Goal: Task Accomplishment & Management: Complete application form

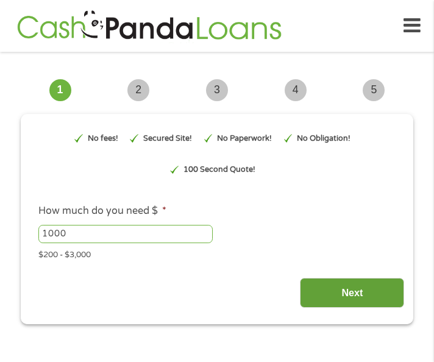
click at [379, 291] on input "Next" at bounding box center [352, 293] width 104 height 30
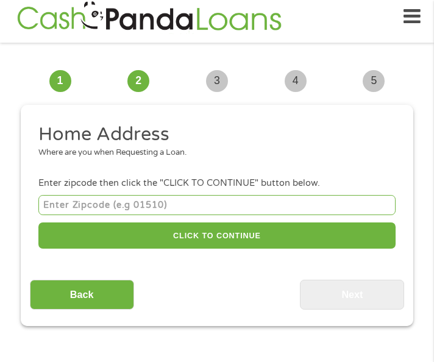
scroll to position [5, 5]
click at [145, 202] on input "number" at bounding box center [216, 205] width 357 height 20
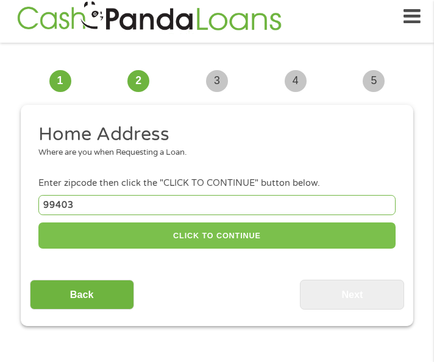
type input "99403"
click at [179, 240] on button "CLICK TO CONTINUE" at bounding box center [216, 236] width 357 height 26
type input "99403"
type input "Clarkston"
select select "[US_STATE]"
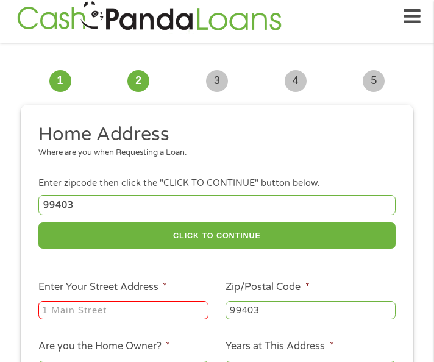
click at [130, 312] on input "Enter Your Street Address *" at bounding box center [123, 310] width 170 height 18
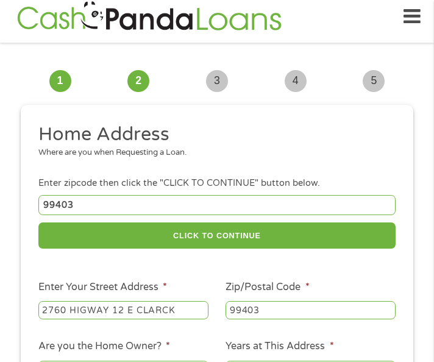
click at [130, 312] on input "2760 HIGWAY 12 E CLARCK" at bounding box center [123, 310] width 170 height 18
click at [173, 310] on input "2760 HIGWAY 12 E CLARCK" at bounding box center [123, 310] width 170 height 18
click at [167, 313] on input "[STREET_ADDRESS]" at bounding box center [123, 310] width 170 height 18
click at [201, 307] on input "[STREET_ADDRESS]" at bounding box center [123, 310] width 170 height 18
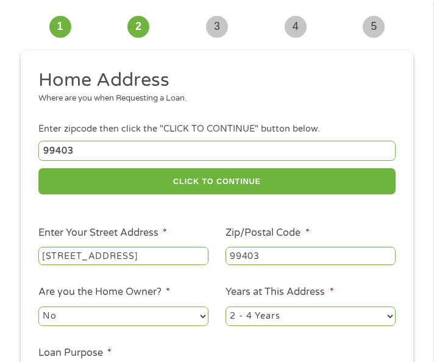
scroll to position [131, 0]
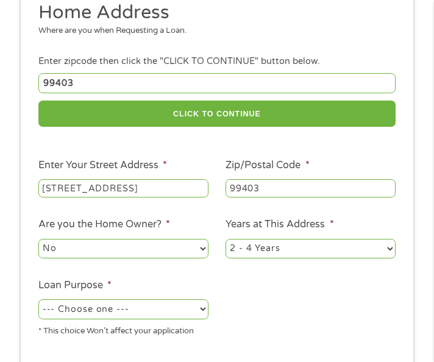
type input "[STREET_ADDRESS]"
click at [98, 240] on select "No Yes" at bounding box center [123, 249] width 170 height 20
select select "yes"
click at [38, 239] on select "No Yes" at bounding box center [123, 249] width 170 height 20
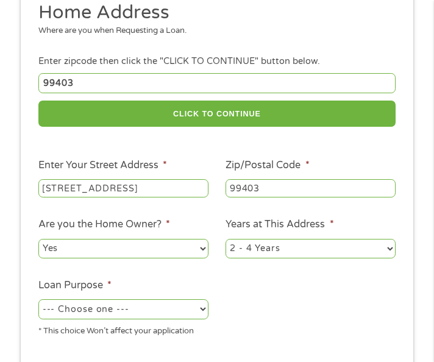
click at [259, 254] on select "1 Year or less 1 - 2 Years 2 - 4 Years Over 4 Years" at bounding box center [311, 249] width 170 height 20
select select "60months"
click at [226, 239] on select "1 Year or less 1 - 2 Years 2 - 4 Years Over 4 Years" at bounding box center [311, 249] width 170 height 20
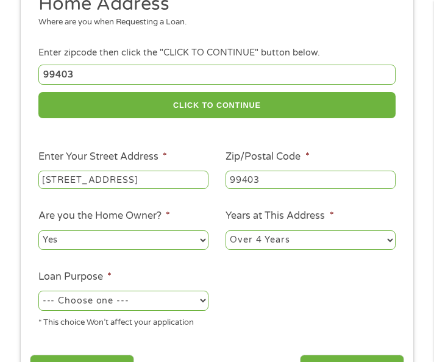
scroll to position [253, 0]
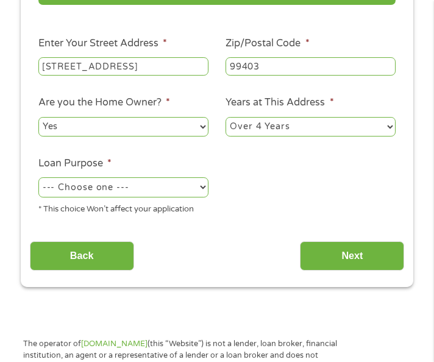
click at [101, 184] on select "--- Choose one --- Pay Bills Debt Consolidation Home Improvement Major Purchase…" at bounding box center [123, 187] width 170 height 20
select select "other"
click at [38, 177] on select "--- Choose one --- Pay Bills Debt Consolidation Home Improvement Major Purchase…" at bounding box center [123, 187] width 170 height 20
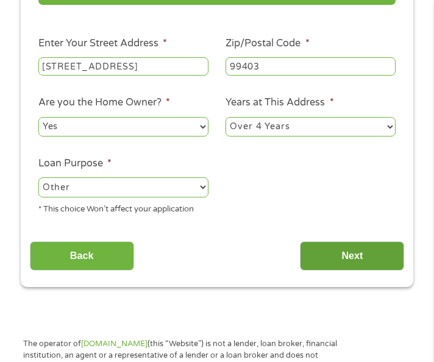
click at [355, 245] on input "Next" at bounding box center [352, 256] width 104 height 30
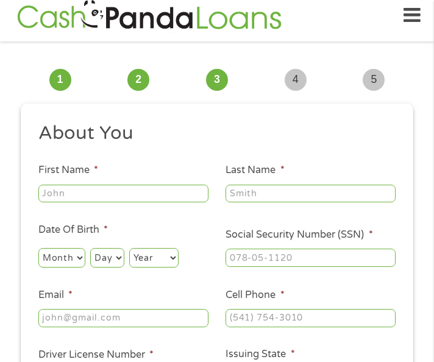
scroll to position [9, 0]
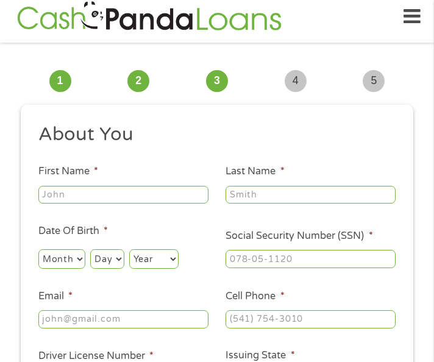
click at [93, 209] on ul "About You This field is hidden when viewing the form Title * --- Choose one ---…" at bounding box center [217, 261] width 375 height 277
click at [96, 192] on input "First Name *" at bounding box center [123, 195] width 170 height 18
type input "[PERSON_NAME]"
click at [277, 189] on input "Last Name *" at bounding box center [311, 195] width 170 height 18
type input "[PERSON_NAME]"
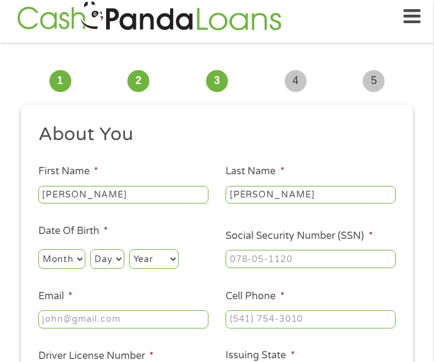
type input "___-__-____"
click at [282, 261] on input "___-__-____" at bounding box center [311, 259] width 170 height 18
click at [49, 257] on select "Month 1 2 3 4 5 6 7 8 9 10 11 12" at bounding box center [61, 259] width 47 height 20
select select "5"
click at [38, 249] on select "Month 1 2 3 4 5 6 7 8 9 10 11 12" at bounding box center [61, 259] width 47 height 20
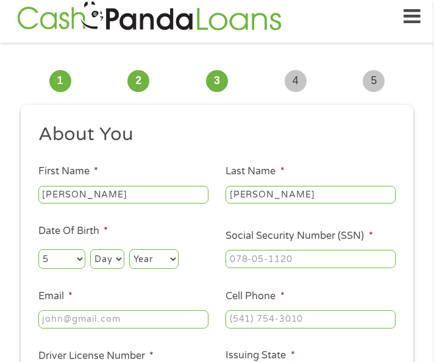
click at [102, 262] on select "Day 1 2 3 4 5 6 7 8 9 10 11 12 13 14 15 16 17 18 19 20 21 22 23 24 25 26 27 28 …" at bounding box center [107, 259] width 34 height 20
select select "12"
click at [90, 249] on select "Day 1 2 3 4 5 6 7 8 9 10 11 12 13 14 15 16 17 18 19 20 21 22 23 24 25 26 27 28 …" at bounding box center [107, 259] width 34 height 20
click at [139, 259] on select "Year [DATE] 2006 2005 2004 2003 2002 2001 2000 1999 1998 1997 1996 1995 1994 19…" at bounding box center [153, 259] width 49 height 20
select select "1982"
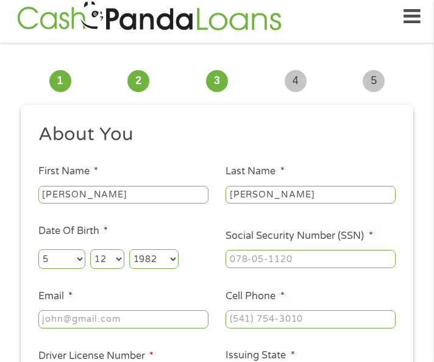
click at [129, 249] on select "Year [DATE] 2006 2005 2004 2003 2002 2001 2000 1999 1998 1997 1996 1995 1994 19…" at bounding box center [153, 259] width 49 height 20
click at [271, 184] on div "[PERSON_NAME]" at bounding box center [311, 195] width 170 height 23
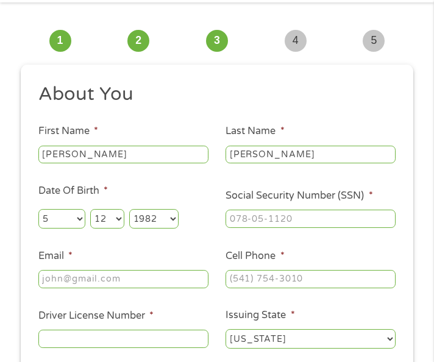
scroll to position [70, 0]
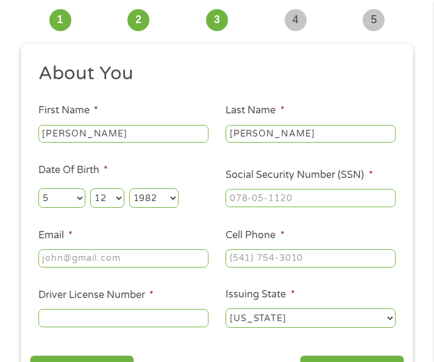
click at [180, 253] on input "Email *" at bounding box center [123, 258] width 170 height 18
type input "[EMAIL_ADDRESS][DOMAIN_NAME]"
type input "(___) ___-____"
click at [296, 257] on input "(___) ___-____" at bounding box center [311, 258] width 170 height 18
click at [299, 202] on input "___-__-____" at bounding box center [311, 198] width 170 height 18
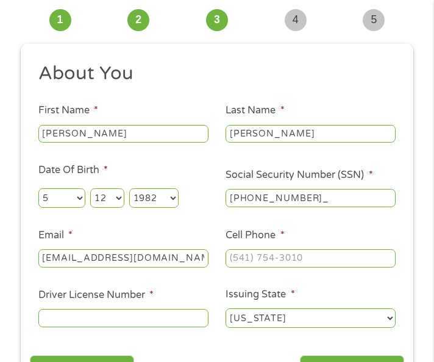
type input "518-25-1887"
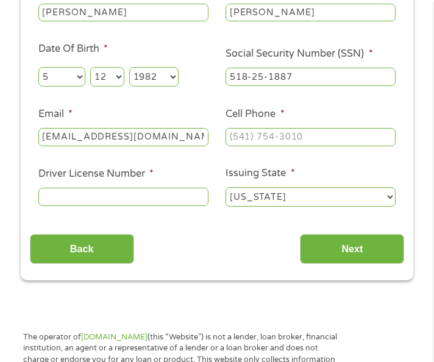
scroll to position [192, 0]
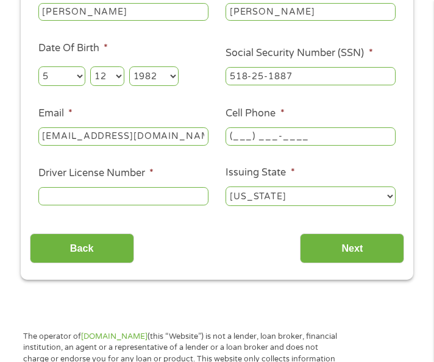
click at [255, 139] on input "(___) ___-____" at bounding box center [311, 136] width 170 height 18
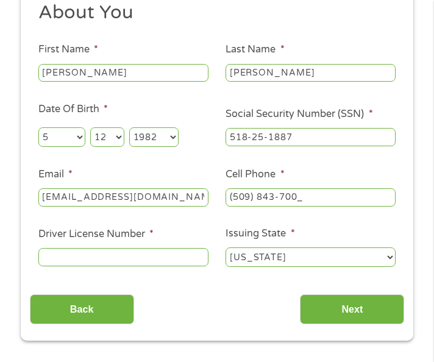
type input "[PHONE_NUMBER]"
click at [161, 265] on input "Driver License Number *" at bounding box center [123, 257] width 170 height 18
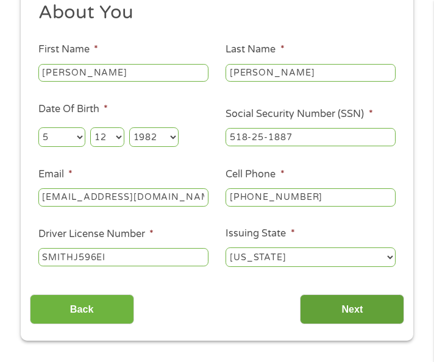
type input "SMITHJ596EI"
click at [346, 302] on input "Next" at bounding box center [352, 309] width 104 height 30
click at [361, 317] on input "Next" at bounding box center [352, 309] width 104 height 30
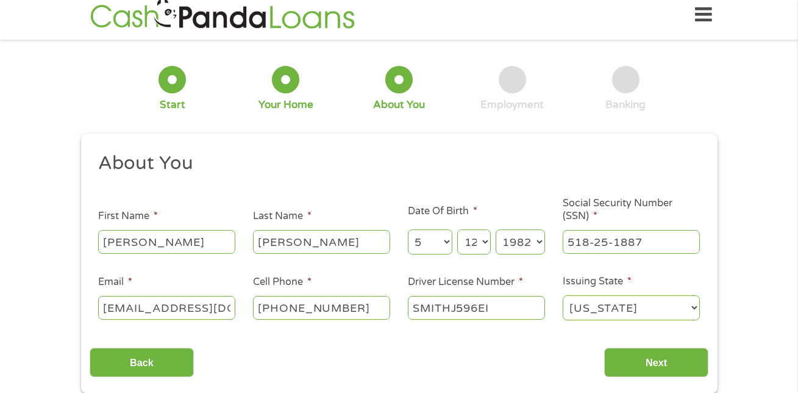
scroll to position [0, 0]
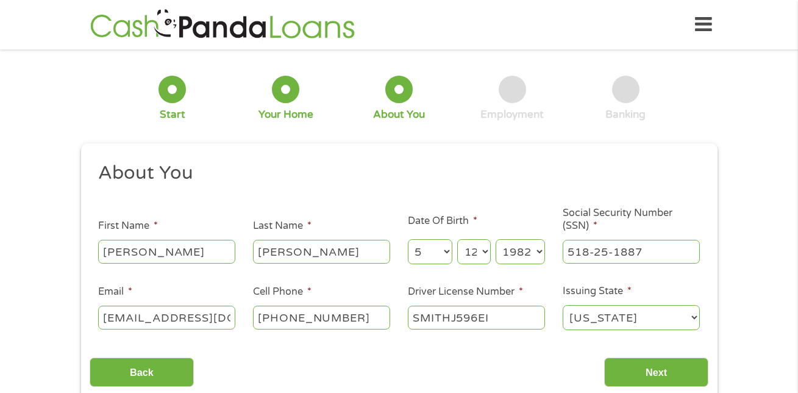
click at [507, 84] on div at bounding box center [512, 89] width 27 height 27
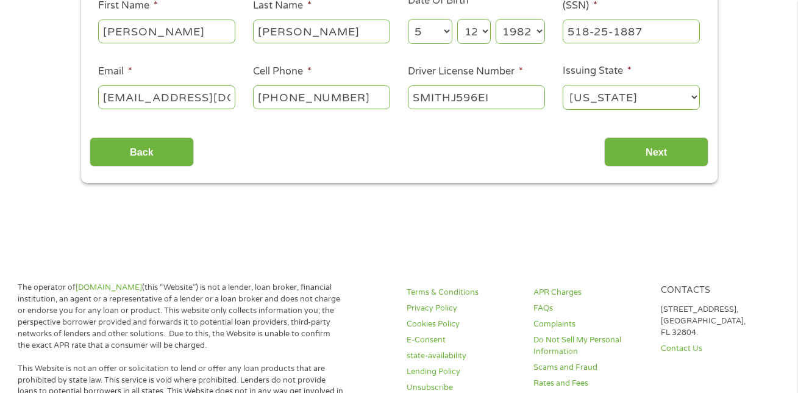
scroll to position [244, 0]
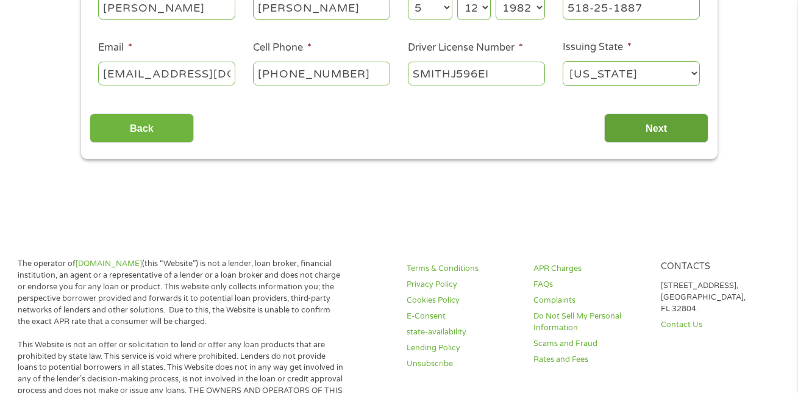
click at [631, 130] on input "Next" at bounding box center [656, 128] width 104 height 30
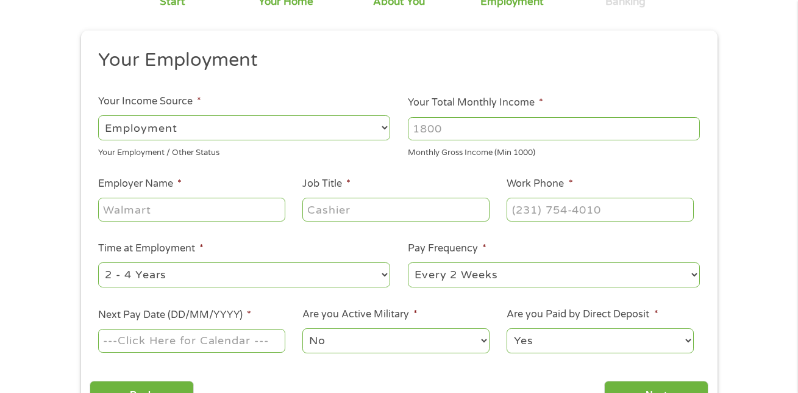
scroll to position [122, 0]
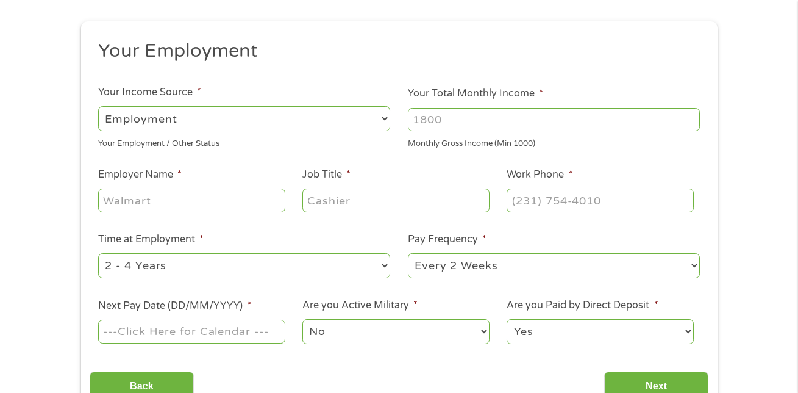
click at [442, 115] on input "Your Total Monthly Income *" at bounding box center [554, 119] width 292 height 23
type input "4500"
click at [167, 213] on div at bounding box center [191, 201] width 187 height 28
click at [167, 195] on input "Employer Name *" at bounding box center [191, 199] width 187 height 23
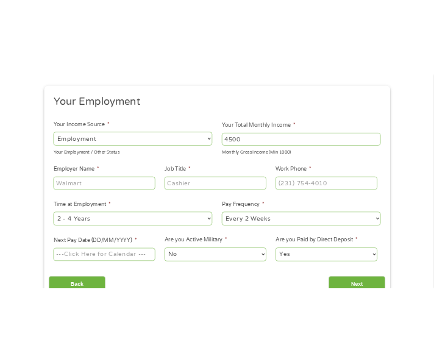
scroll to position [124, 0]
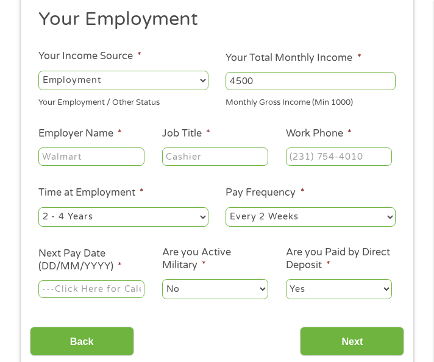
click at [69, 153] on input "Employer Name *" at bounding box center [91, 157] width 106 height 18
type input "TRISTATE HEALTH"
click at [175, 160] on input "Job Title *" at bounding box center [215, 157] width 106 height 18
type input "NURSE"
click at [301, 157] on input "(___) ___-____" at bounding box center [339, 157] width 106 height 18
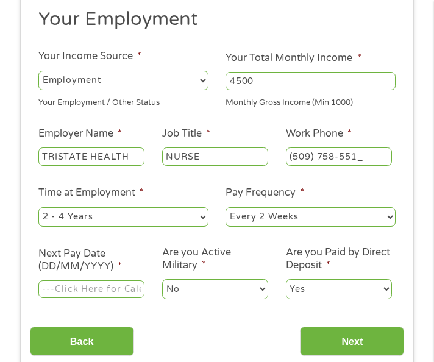
type input "[PHONE_NUMBER]"
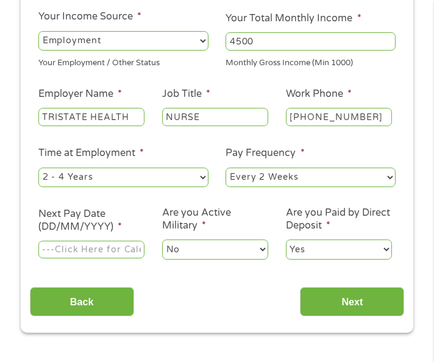
scroll to position [185, 0]
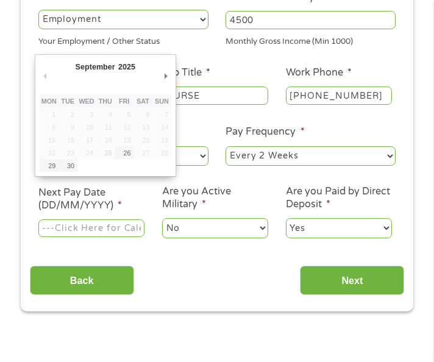
click at [125, 223] on input "Next Pay Date (DD/MM/YYYY) *" at bounding box center [91, 229] width 106 height 18
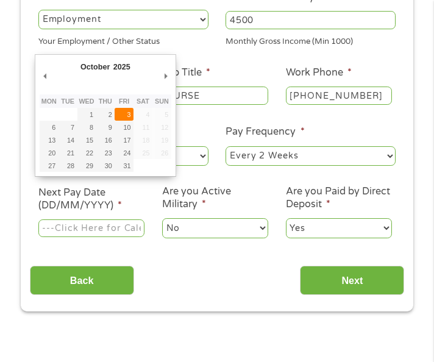
type input "[DATE]"
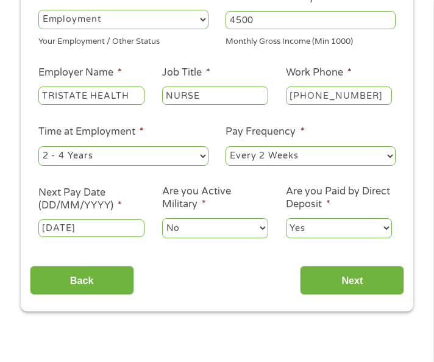
click at [293, 152] on select "--- Choose one --- Every 2 Weeks Every Week Monthly Semi-Monthly" at bounding box center [311, 156] width 170 height 20
click at [226, 146] on select "--- Choose one --- Every 2 Weeks Every Week Monthly Semi-Monthly" at bounding box center [311, 156] width 170 height 20
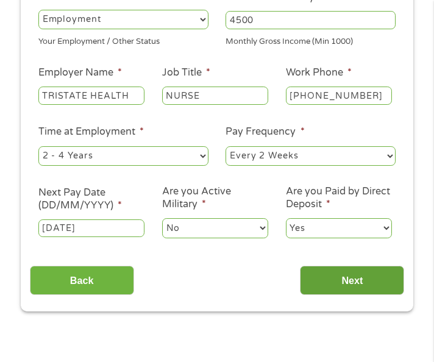
click at [340, 288] on input "Next" at bounding box center [352, 281] width 104 height 30
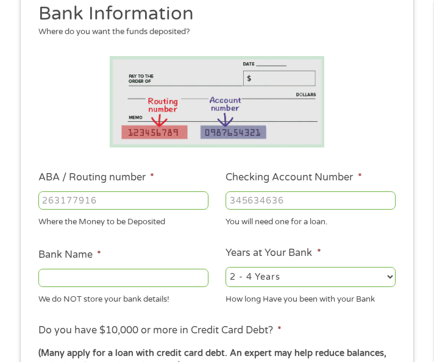
scroll to position [183, 0]
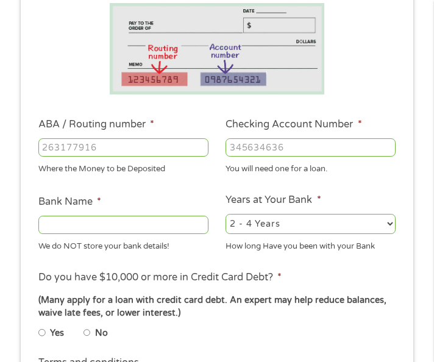
click at [91, 151] on input "ABA / Routing number *" at bounding box center [123, 147] width 170 height 18
type input "026013673"
type input "TD BANK NA"
type input "026013673"
click at [307, 160] on div "You will need one for a loan." at bounding box center [311, 167] width 170 height 16
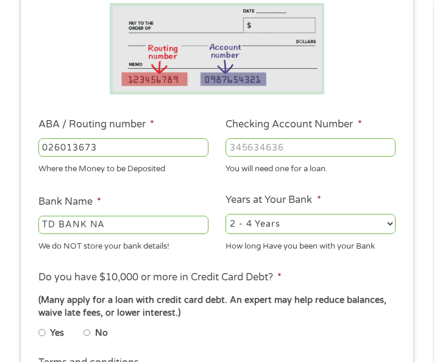
click at [307, 151] on input "Checking Account Number *" at bounding box center [311, 147] width 170 height 18
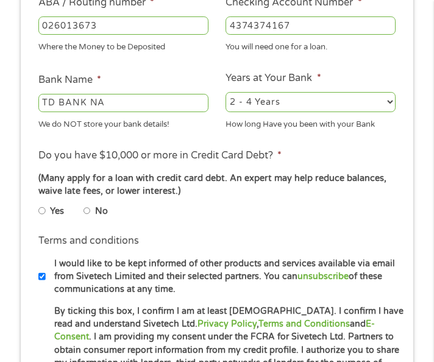
type input "4374374167"
click at [309, 64] on ul "Bank Information Where do you want the funds deposited? ABA / Routing number * …" at bounding box center [217, 131] width 375 height 608
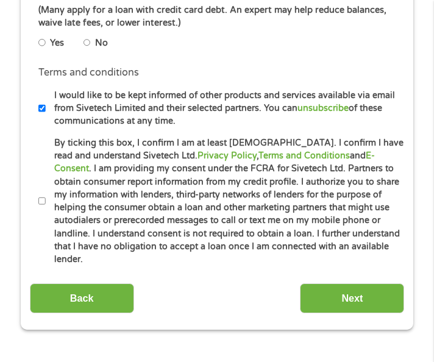
scroll to position [488, 0]
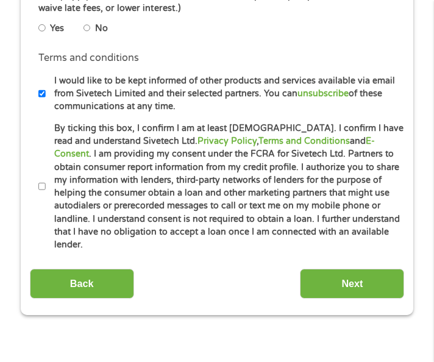
click at [39, 32] on input "Yes" at bounding box center [41, 28] width 7 height 15
radio input "true"
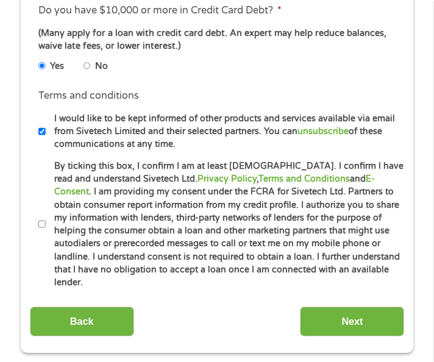
scroll to position [366, 0]
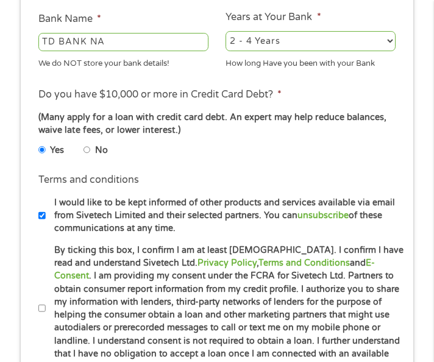
click at [87, 152] on input "No" at bounding box center [87, 150] width 7 height 15
radio input "true"
click at [41, 304] on input "By ticking this box, I confirm I am at least [DEMOGRAPHIC_DATA]. I confirm I ha…" at bounding box center [41, 308] width 7 height 15
checkbox input "true"
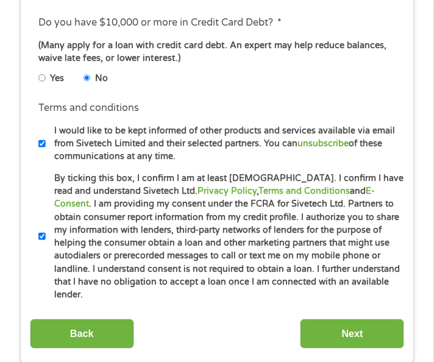
scroll to position [610, 0]
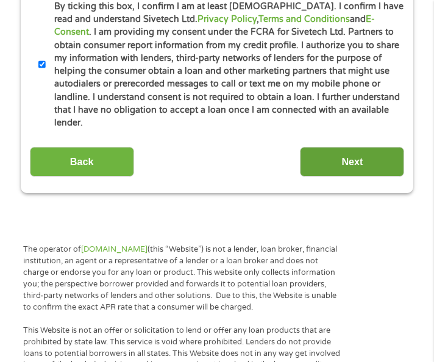
click at [351, 157] on input "Next" at bounding box center [352, 162] width 104 height 30
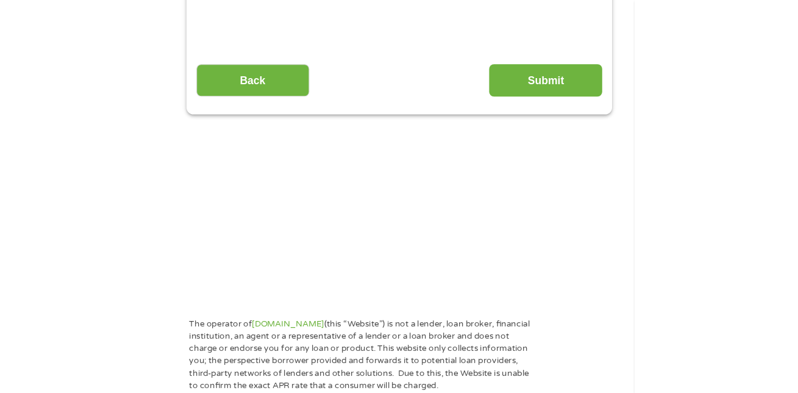
scroll to position [9, 0]
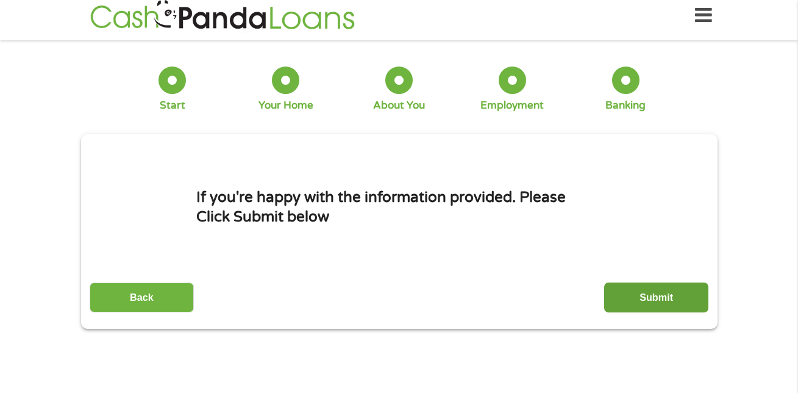
click at [637, 294] on input "Submit" at bounding box center [656, 297] width 104 height 30
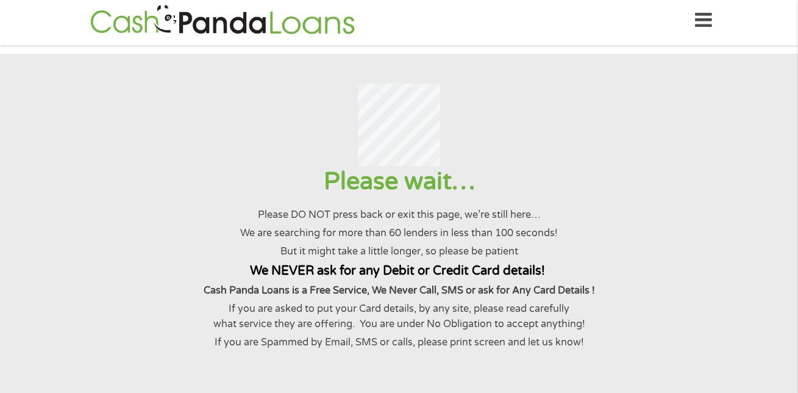
scroll to position [0, 0]
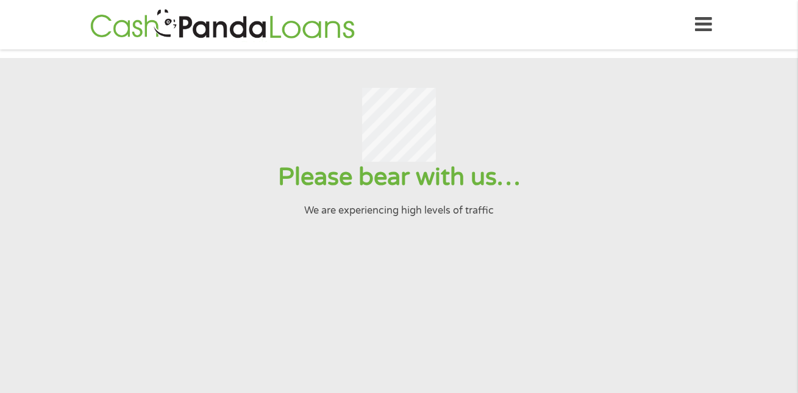
click at [340, 262] on section "Please bear with us… We are experiencing high levels of traffic" at bounding box center [399, 264] width 798 height 412
